Goal: Information Seeking & Learning: Learn about a topic

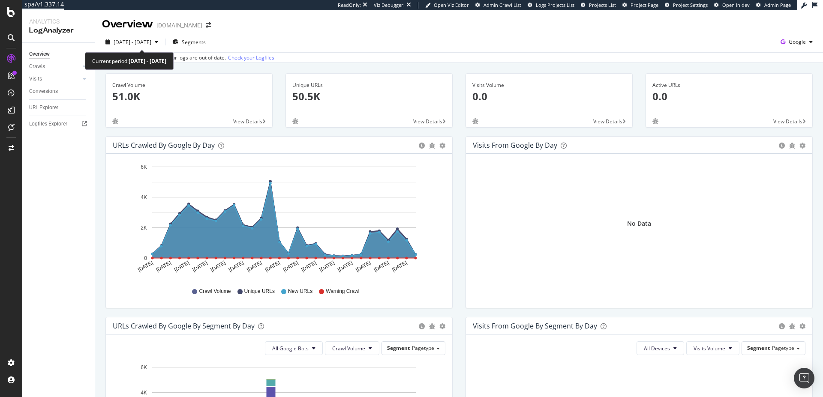
click at [129, 58] on div "Current period: 2025 Jun. 30th - Jul. 29th" at bounding box center [129, 61] width 74 height 10
click at [127, 45] on span "2025 Jun. 30th - Jul. 29th" at bounding box center [133, 42] width 38 height 7
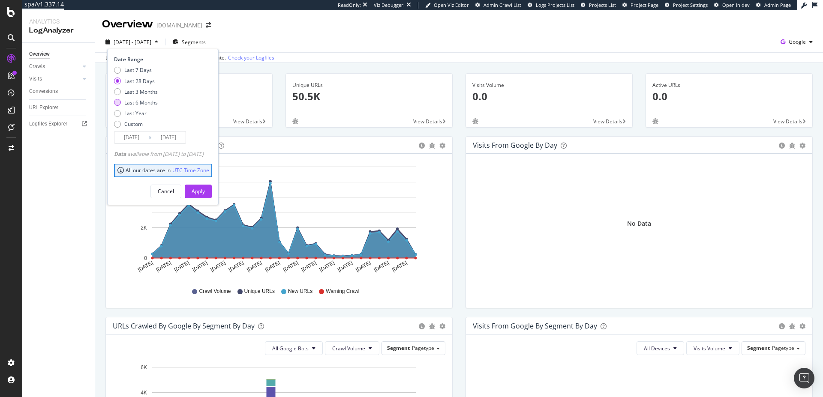
click at [144, 103] on div "Last 6 Months" at bounding box center [140, 102] width 33 height 7
click at [144, 93] on div "Last 3 Months" at bounding box center [140, 91] width 33 height 7
type input "2025/04/30"
click at [205, 197] on div "Apply" at bounding box center [198, 191] width 13 height 13
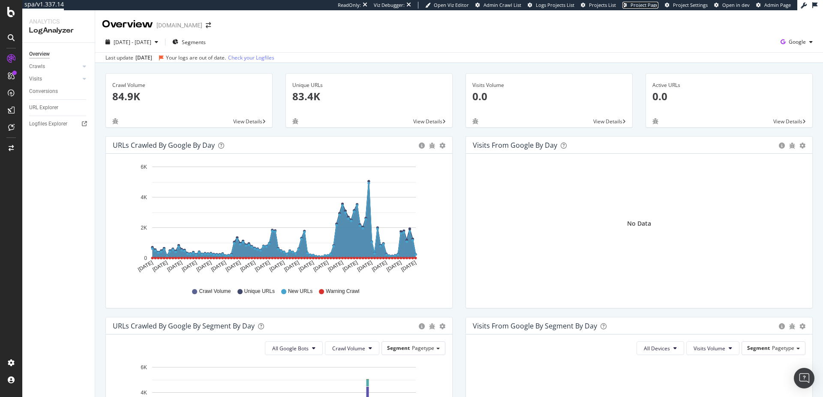
click at [637, 6] on span "Project Page" at bounding box center [644, 5] width 28 height 6
click at [648, 3] on span "Project Page" at bounding box center [644, 5] width 28 height 6
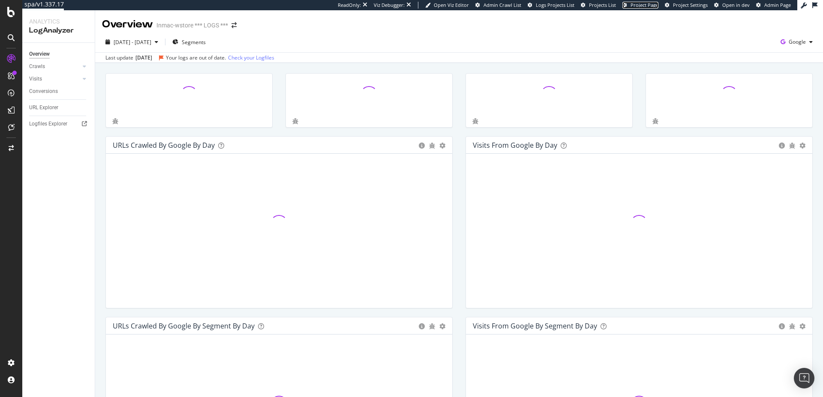
click at [644, 4] on span "Project Page" at bounding box center [644, 5] width 28 height 6
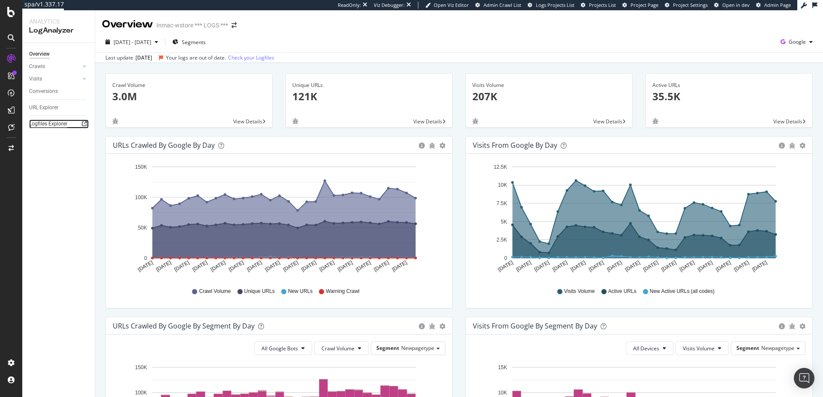
click at [59, 125] on div "Logfiles Explorer" at bounding box center [48, 124] width 38 height 9
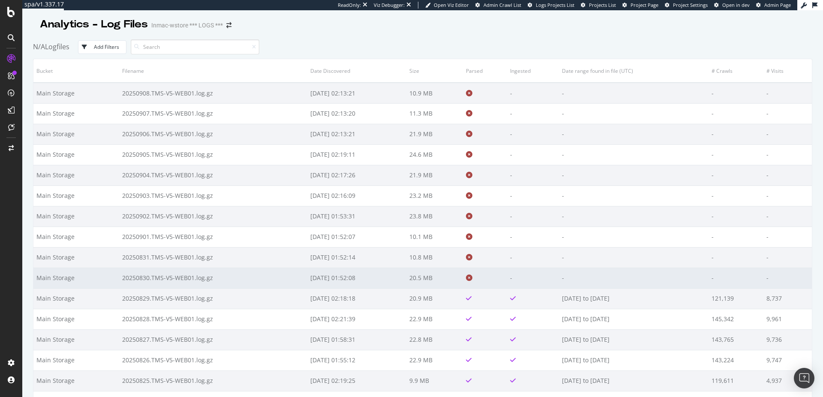
click at [462, 279] on td "20.5 MB" at bounding box center [434, 278] width 57 height 21
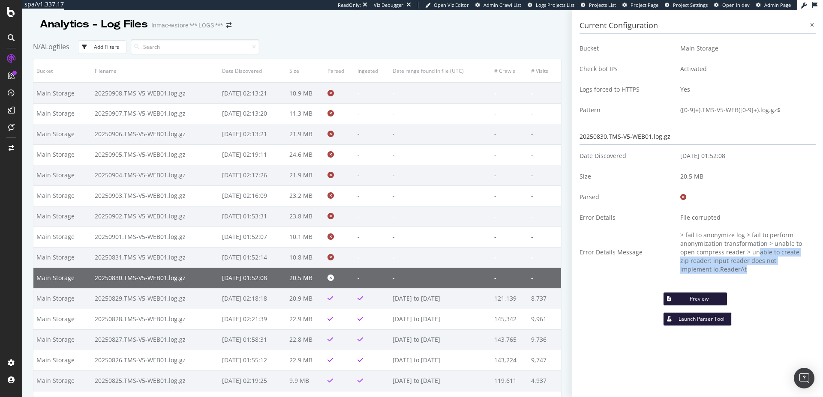
drag, startPoint x: 757, startPoint y: 252, endPoint x: 748, endPoint y: 274, distance: 23.2
click at [748, 274] on td "> fail to anonymize log > fail to perform anonymization transformation > unable…" at bounding box center [745, 252] width 142 height 49
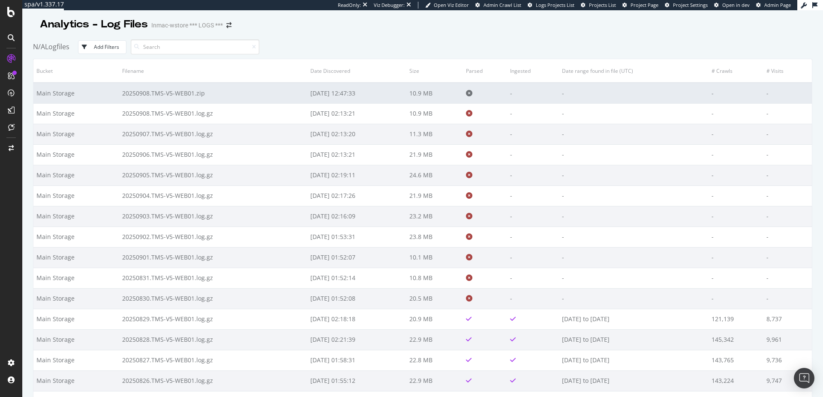
click at [141, 97] on td "20250908.TMS-V5-WEB01.zip" at bounding box center [213, 93] width 188 height 21
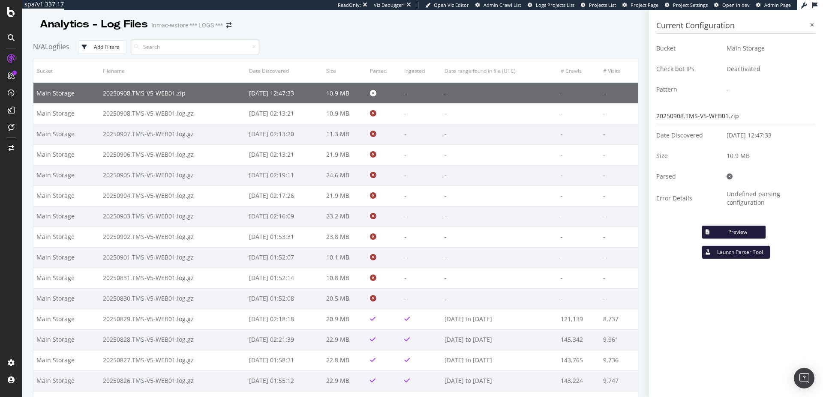
drag, startPoint x: 822, startPoint y: 190, endPoint x: 740, endPoint y: 82, distance: 135.5
click at [822, 191] on div "Current Configuration Bucket Main Storage Check bot IPs Deactivated Pattern - 2…" at bounding box center [736, 203] width 174 height 387
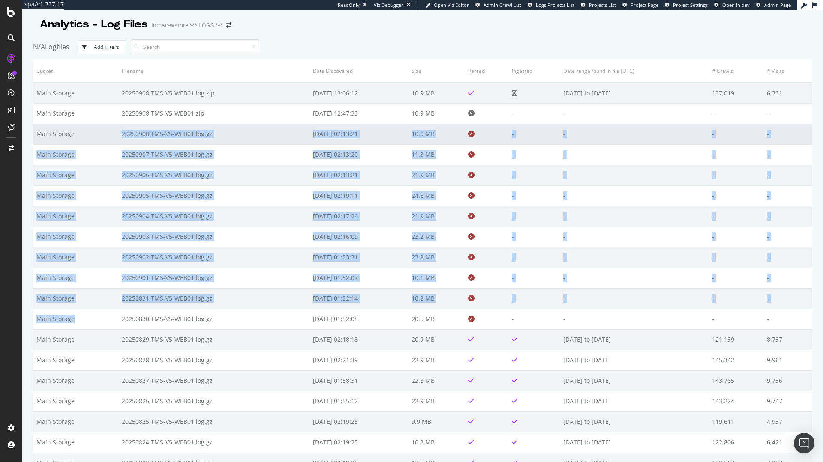
drag, startPoint x: 113, startPoint y: 321, endPoint x: 88, endPoint y: 136, distance: 186.4
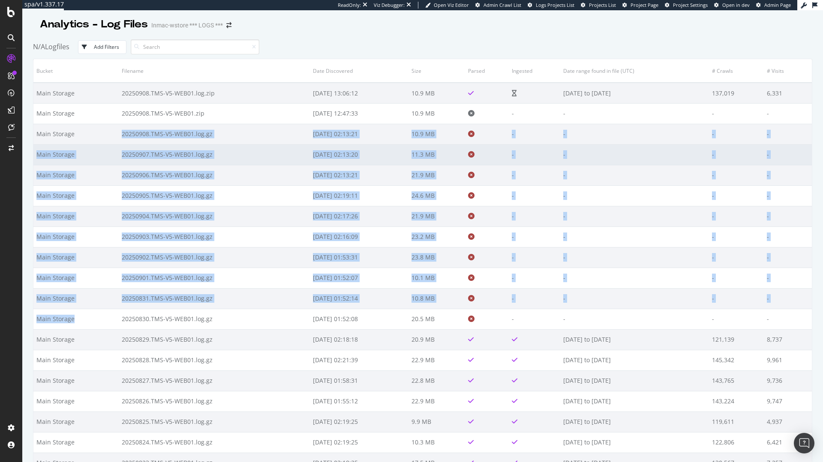
click at [178, 154] on td "20250907.TMS-V5-WEB01.log.gz" at bounding box center [214, 154] width 191 height 21
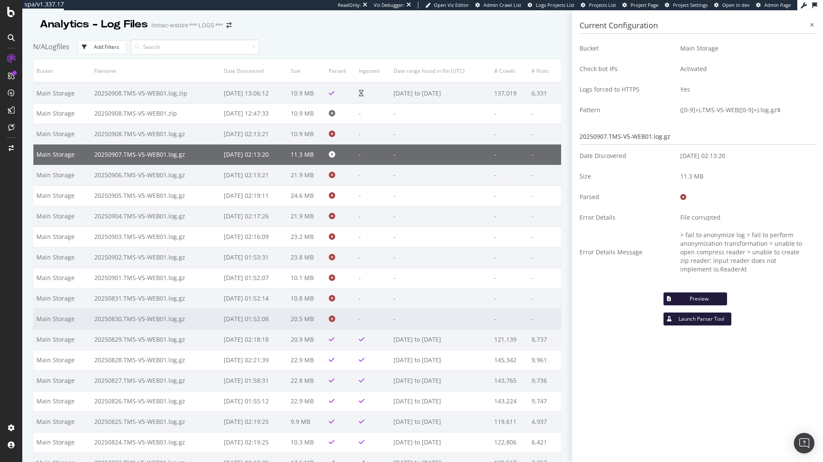
click at [107, 318] on td "20250830.TMS-V5-WEB01.log.gz" at bounding box center [155, 319] width 129 height 21
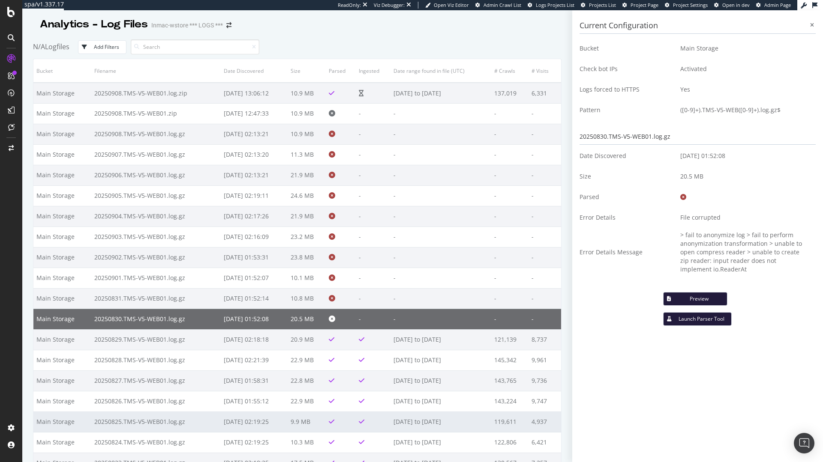
click at [464, 427] on td "[DATE] to [DATE]" at bounding box center [440, 422] width 101 height 21
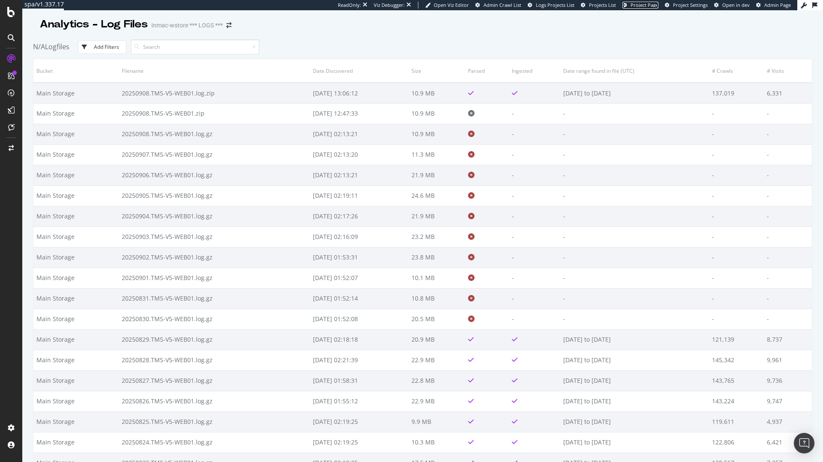
click at [643, 2] on span "Project Page" at bounding box center [644, 5] width 28 height 6
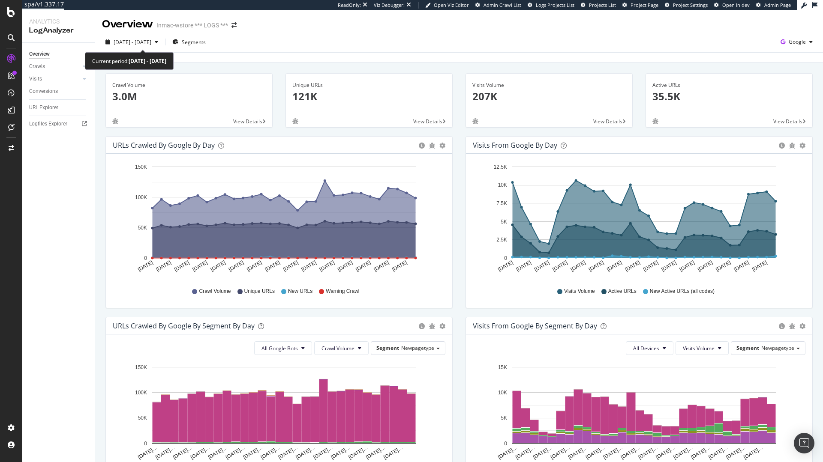
click at [160, 50] on div "[DATE] - [DATE] Segments Google" at bounding box center [459, 43] width 728 height 17
click at [163, 56] on div "spa/v1.337.17 ReadOnly: Viz Debugger: Open Viz Editor Admin Crawl List Logs Pro…" at bounding box center [411, 231] width 823 height 462
click at [151, 45] on span "2025 Jul. 30th - Aug. 28th" at bounding box center [133, 42] width 38 height 7
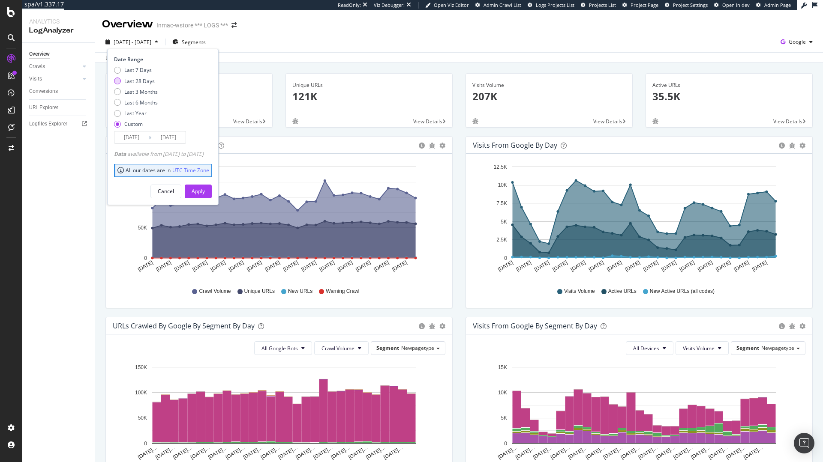
click at [137, 82] on div "Last 28 Days" at bounding box center [139, 81] width 30 height 7
type input "2025/08/11"
type input "2025/09/07"
click at [205, 194] on div "Apply" at bounding box center [198, 191] width 13 height 7
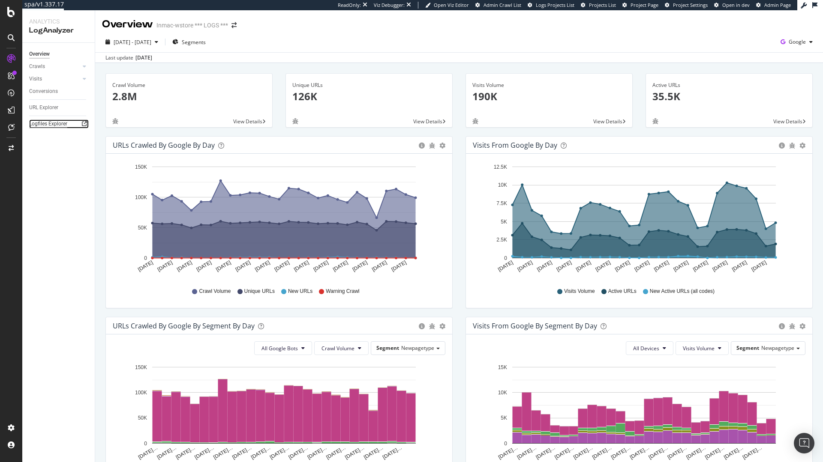
click at [57, 126] on div "Logfiles Explorer" at bounding box center [48, 124] width 38 height 9
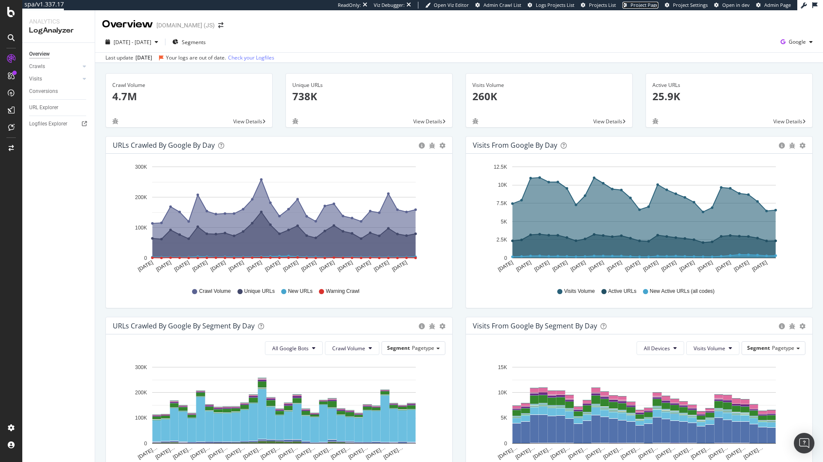
click at [640, 6] on span "Project Page" at bounding box center [644, 5] width 28 height 6
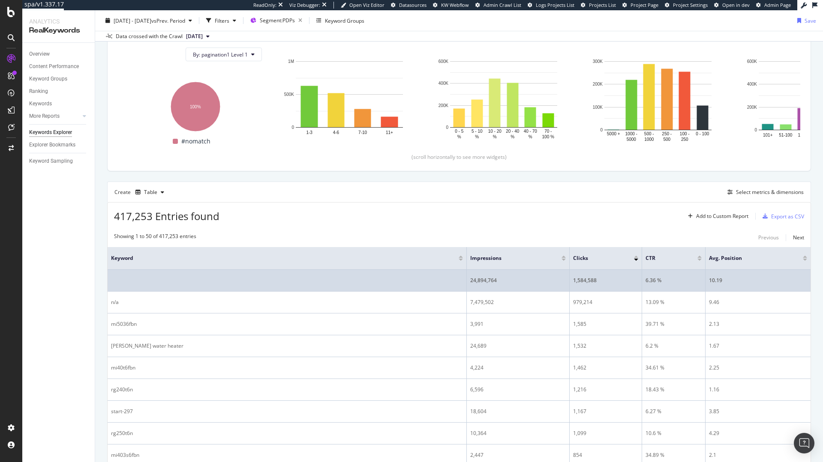
scroll to position [103, 0]
